Goal: Complete application form: Complete application form

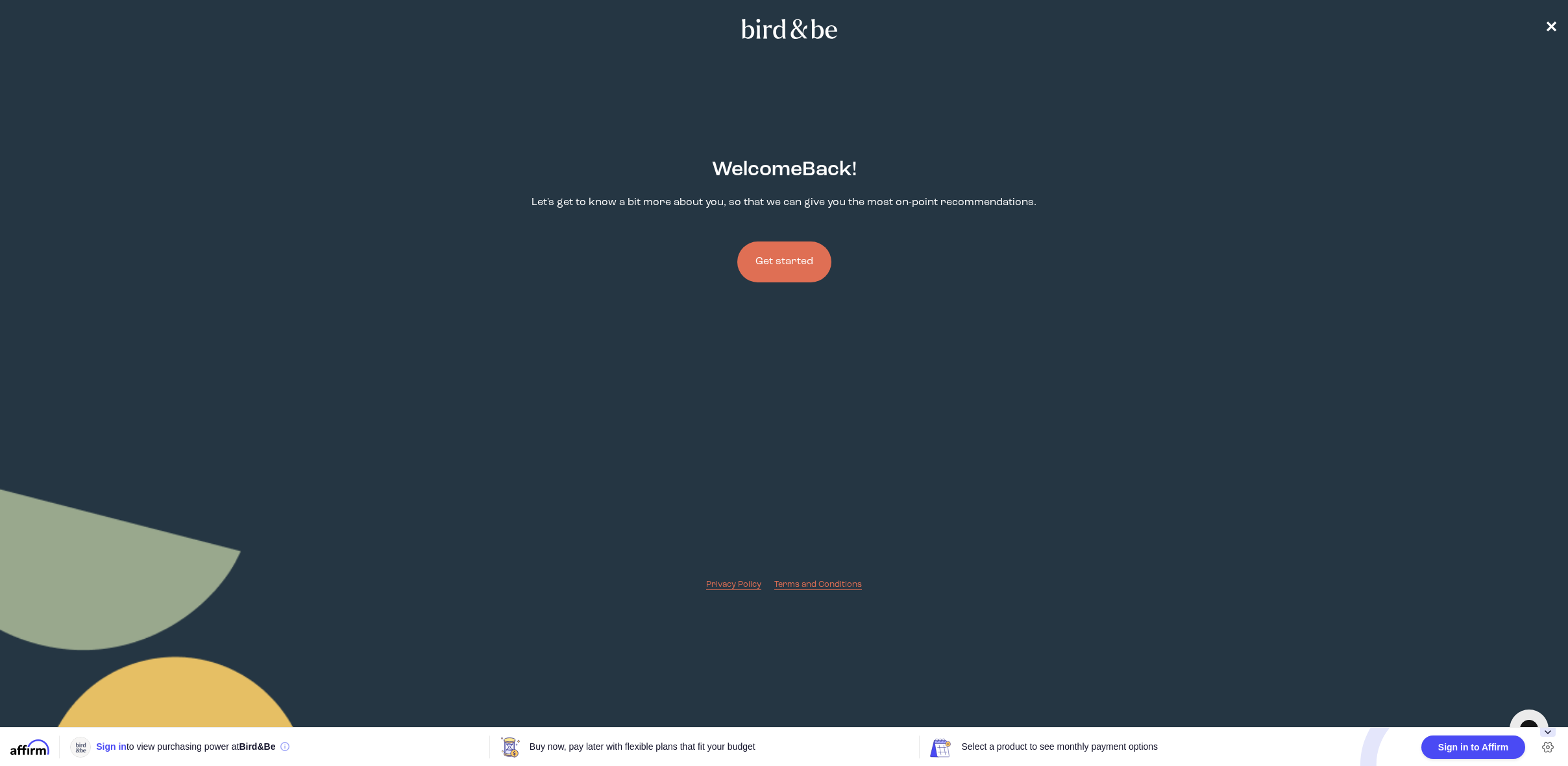
click at [795, 270] on button "Get started" at bounding box center [784, 262] width 94 height 41
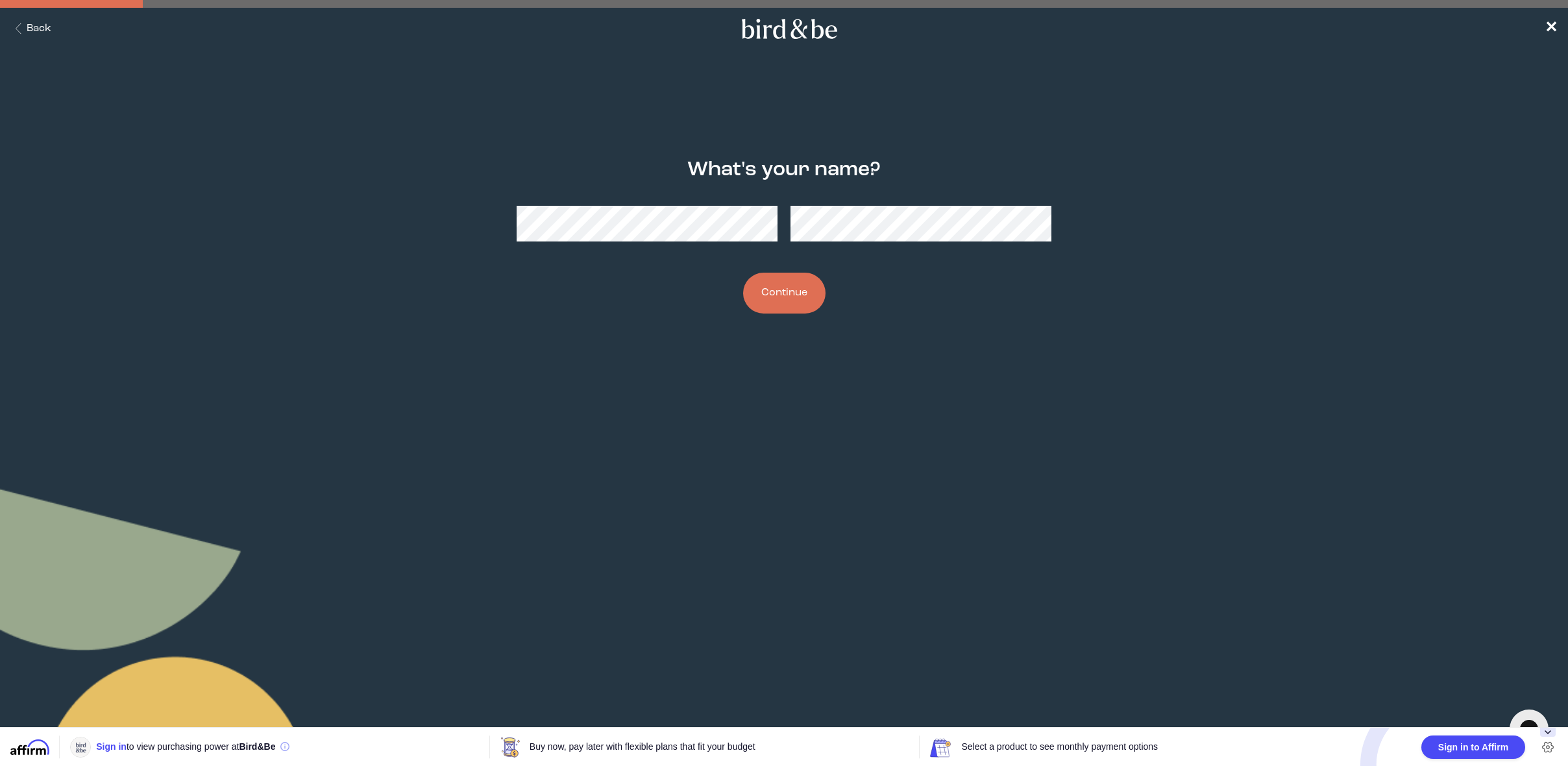
click at [799, 301] on button "Continue" at bounding box center [784, 293] width 82 height 41
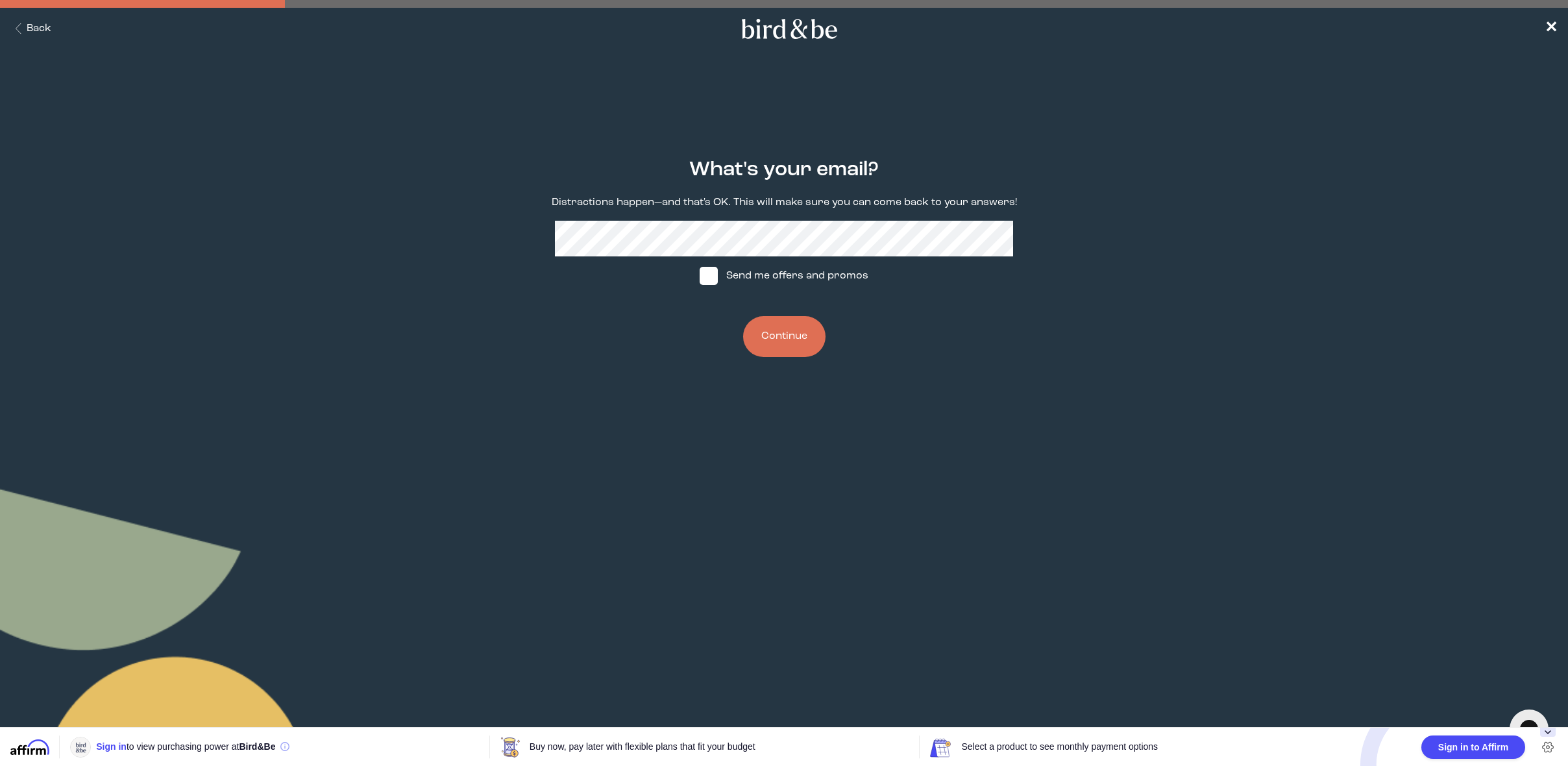
click at [722, 282] on label "Send me offers and promos" at bounding box center [783, 276] width 193 height 39
click at [699, 276] on input "Send me offers and promos" at bounding box center [699, 276] width 1 height 1
checkbox input "true"
click at [800, 341] on button "Continue" at bounding box center [784, 337] width 82 height 41
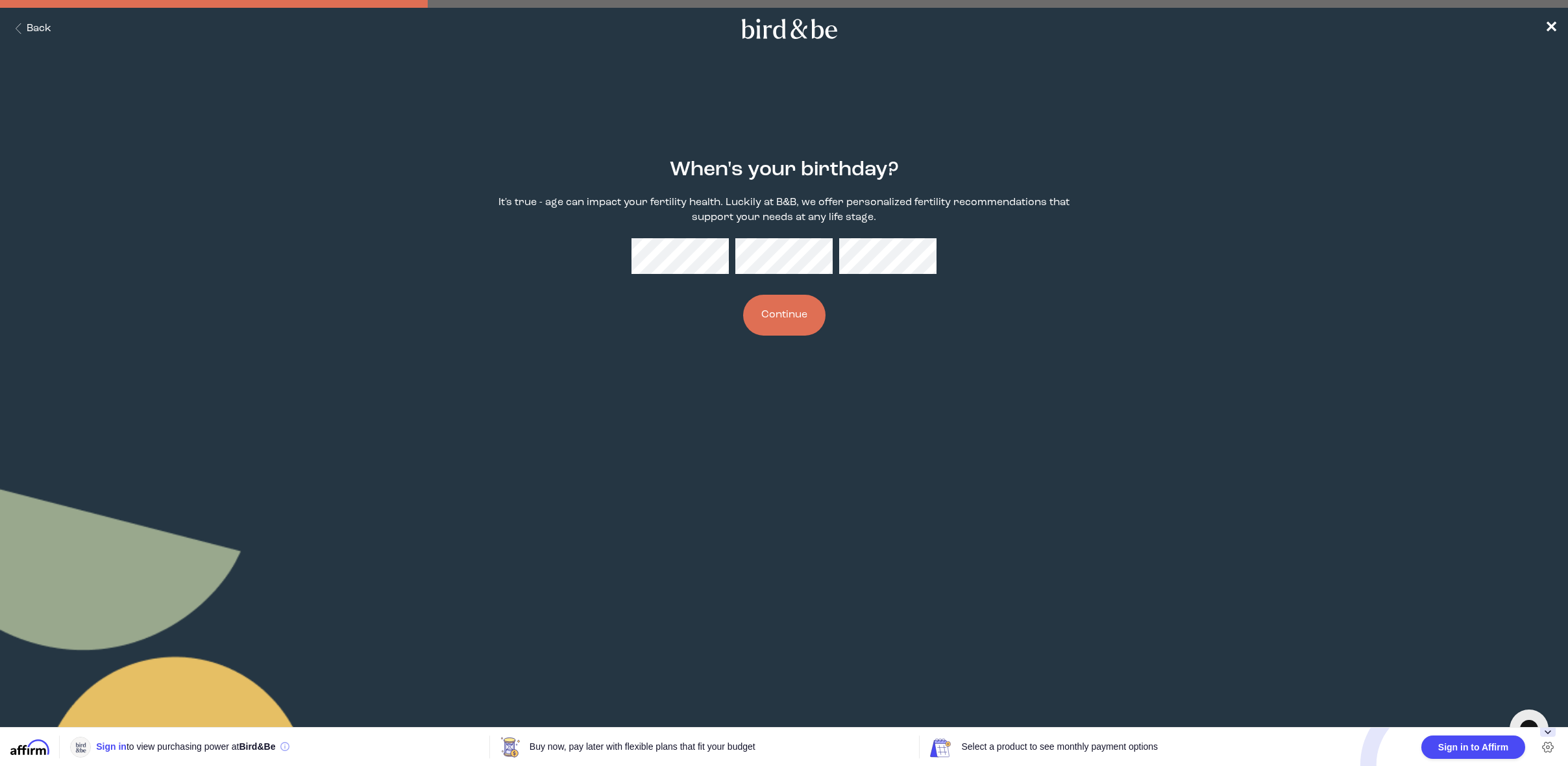
click at [809, 316] on button "Continue" at bounding box center [784, 315] width 82 height 41
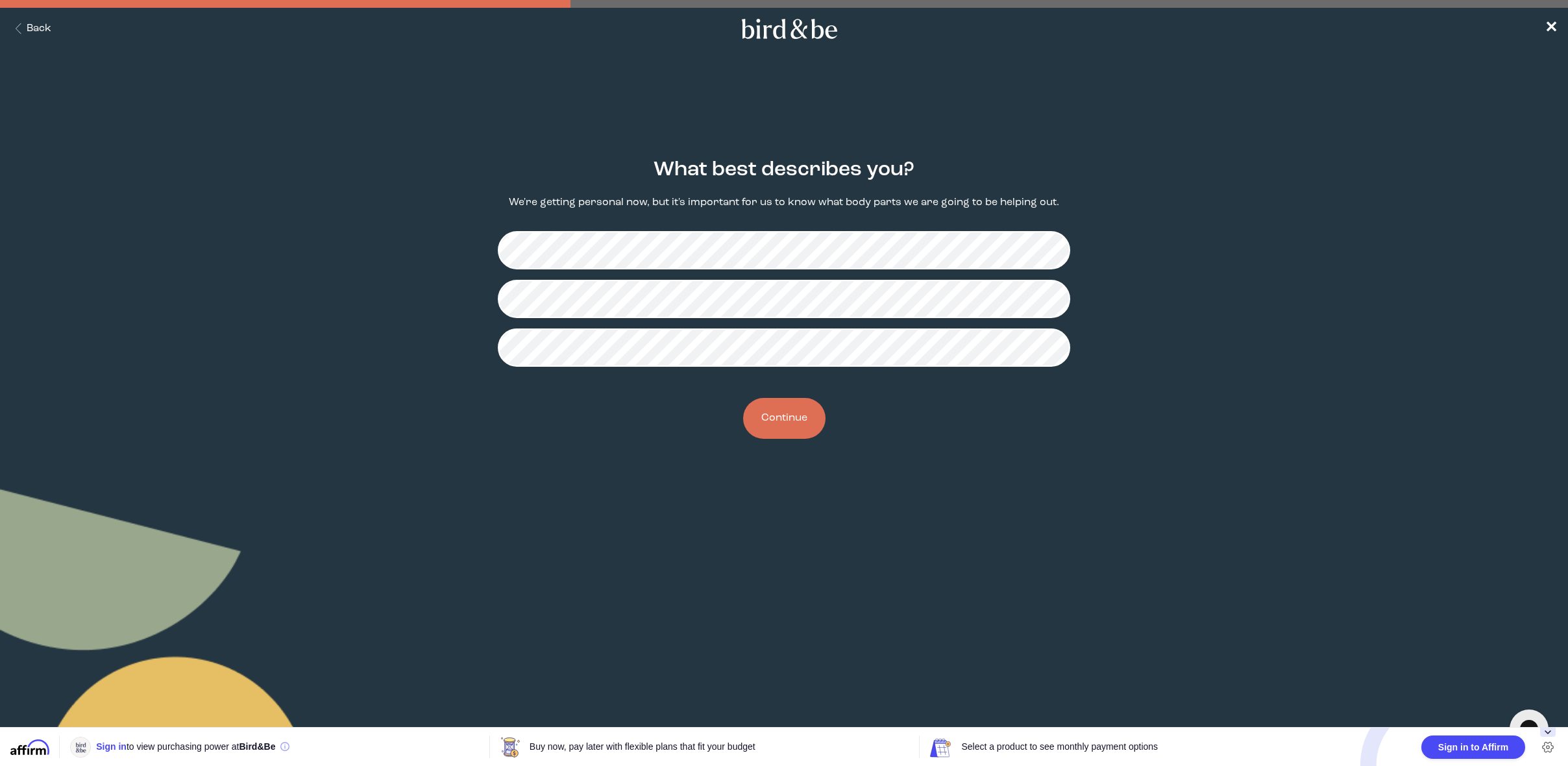
click at [803, 428] on button "Continue" at bounding box center [784, 418] width 82 height 41
click at [800, 413] on button "Continue" at bounding box center [784, 418] width 82 height 41
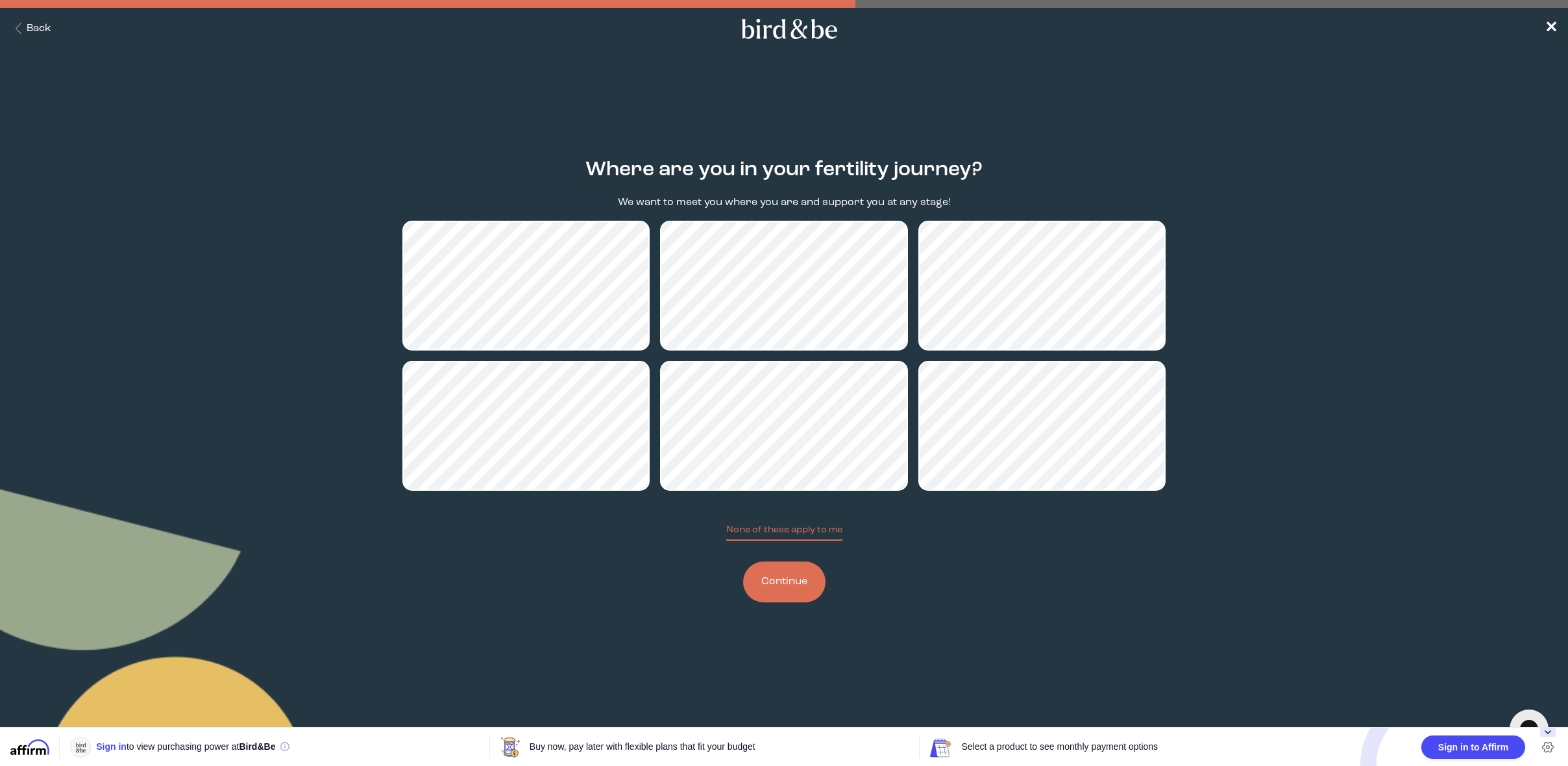
click at [807, 584] on button "Continue" at bounding box center [784, 582] width 82 height 41
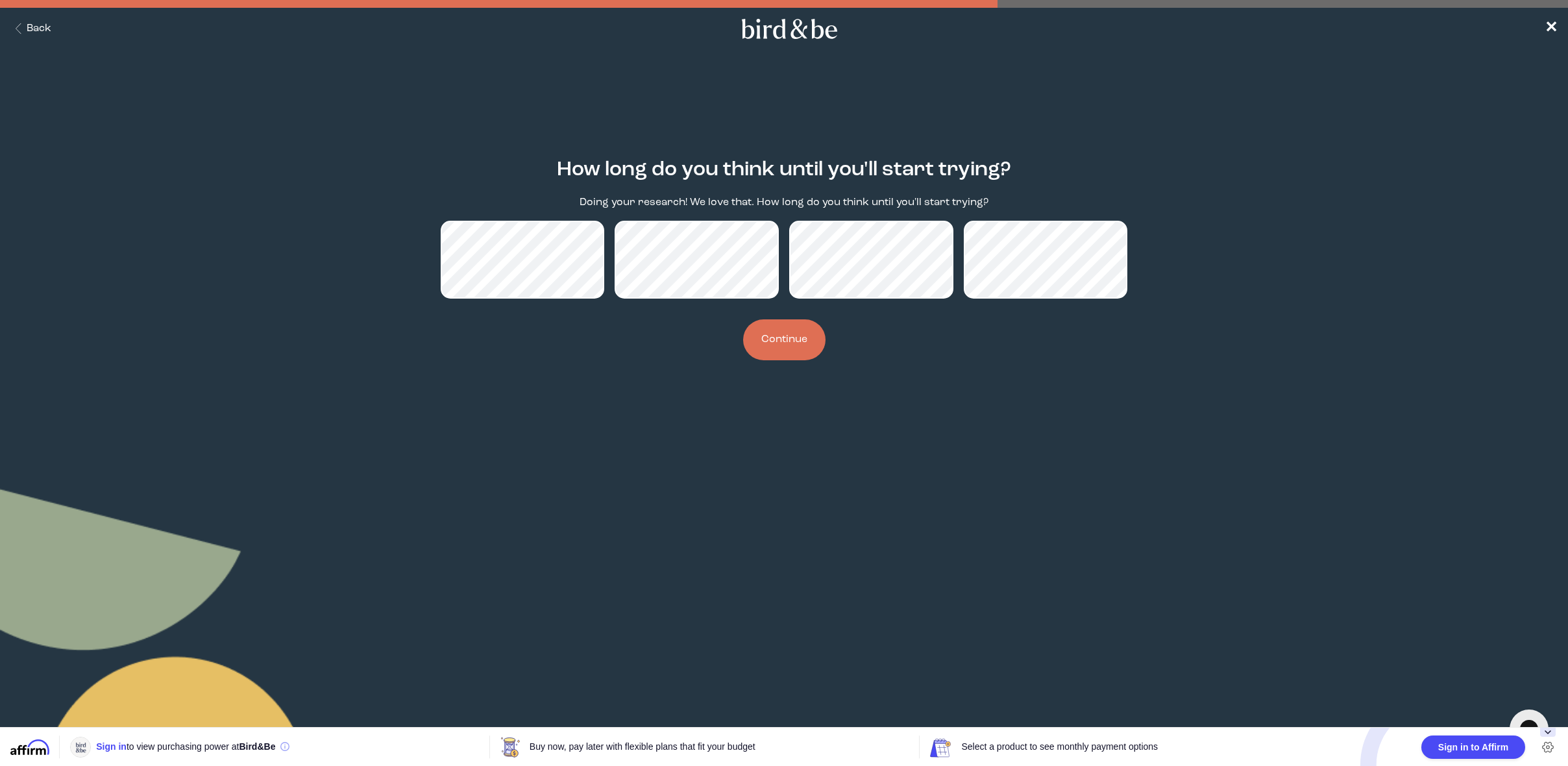
click at [783, 341] on button "Continue" at bounding box center [784, 340] width 82 height 41
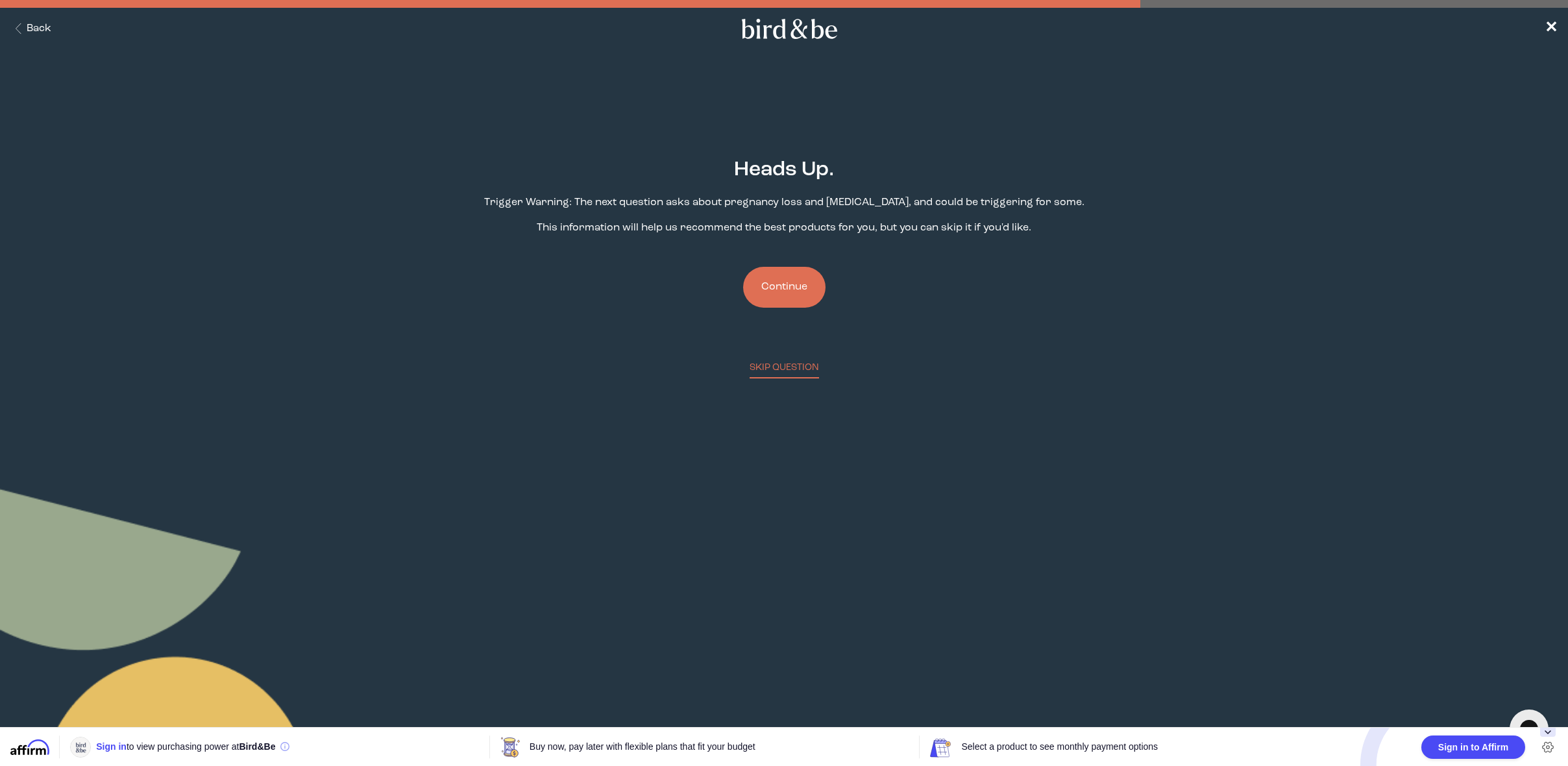
click at [804, 289] on button "Continue" at bounding box center [784, 287] width 82 height 41
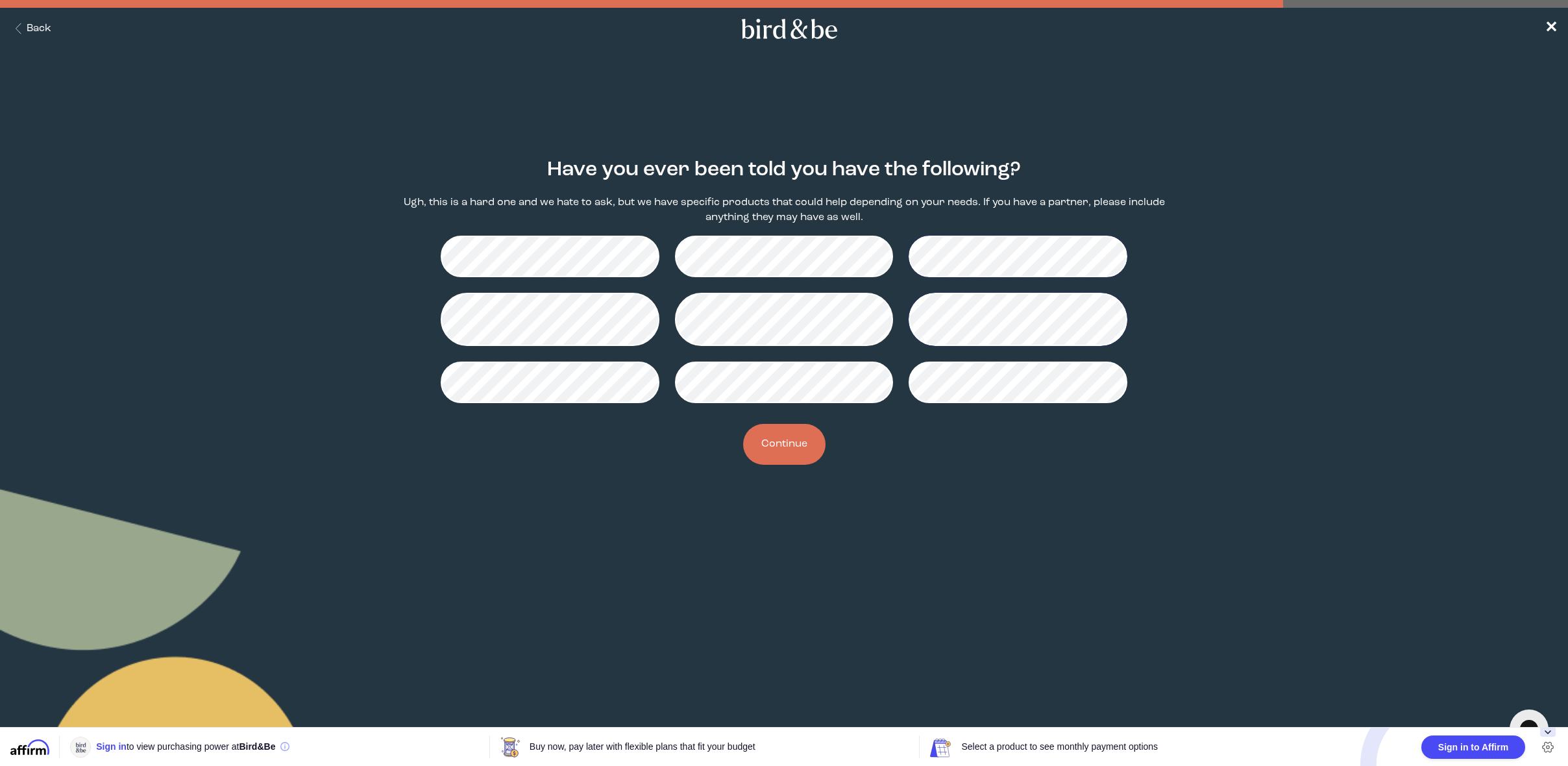
click at [798, 461] on button "Continue" at bounding box center [784, 444] width 82 height 41
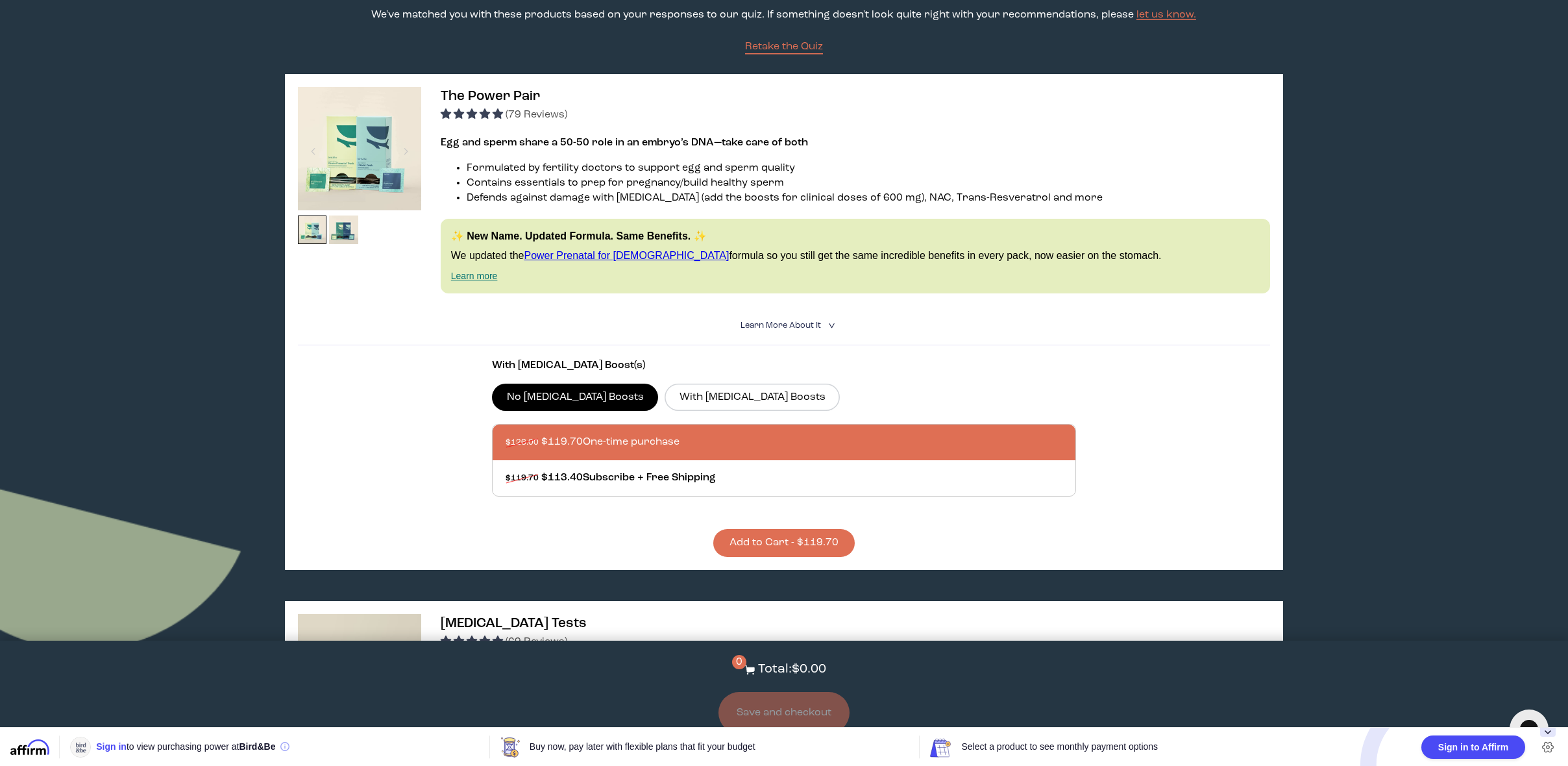
scroll to position [110, 0]
click at [703, 399] on label "With [MEDICAL_DATA] Boosts" at bounding box center [752, 396] width 175 height 27
click at [0, 0] on input "With [MEDICAL_DATA] Boosts" at bounding box center [0, 0] width 0 height 0
click at [834, 323] on icon "<" at bounding box center [830, 324] width 13 height 7
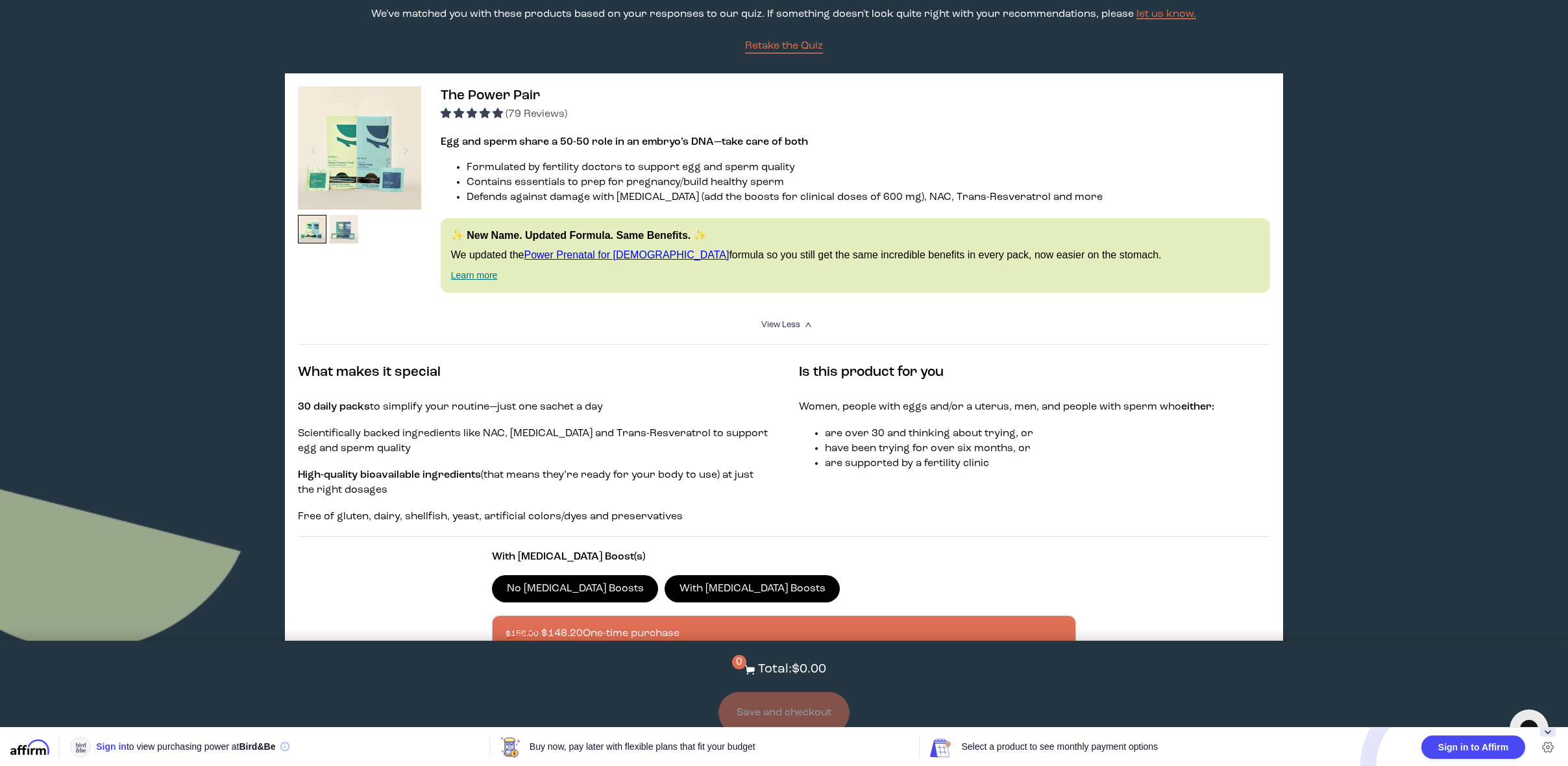
click at [344, 237] on img at bounding box center [343, 229] width 29 height 29
click at [344, 227] on img at bounding box center [343, 229] width 29 height 29
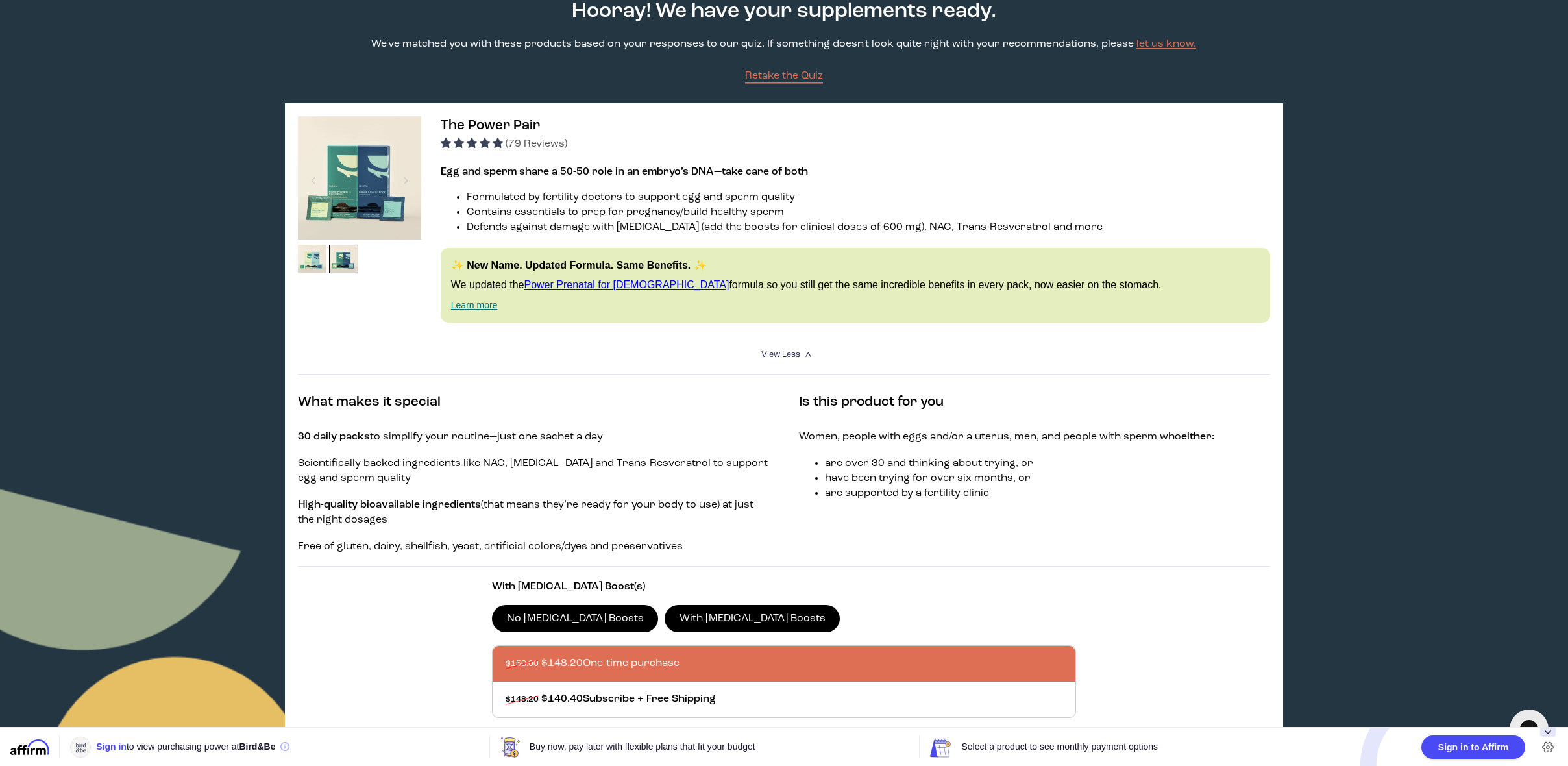
scroll to position [0, 0]
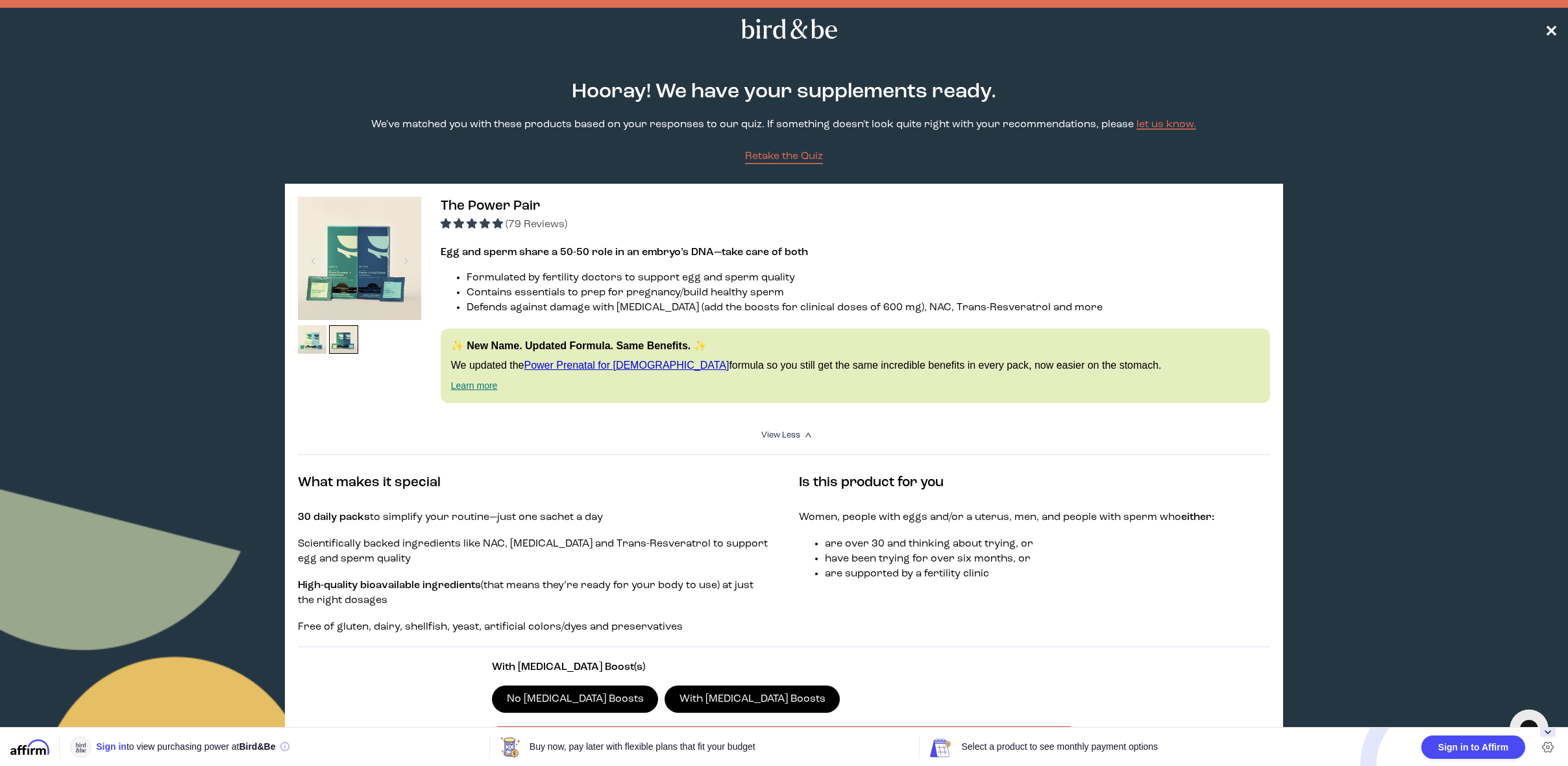
click at [1555, 31] on span "✕" at bounding box center [1551, 29] width 13 height 16
